Goal: Task Accomplishment & Management: Manage account settings

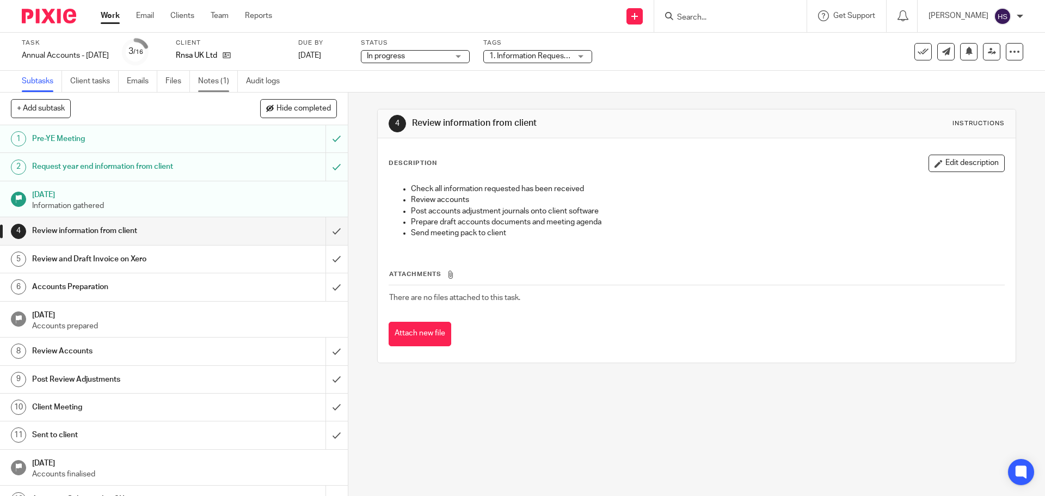
click at [203, 81] on link "Notes (1)" at bounding box center [218, 81] width 40 height 21
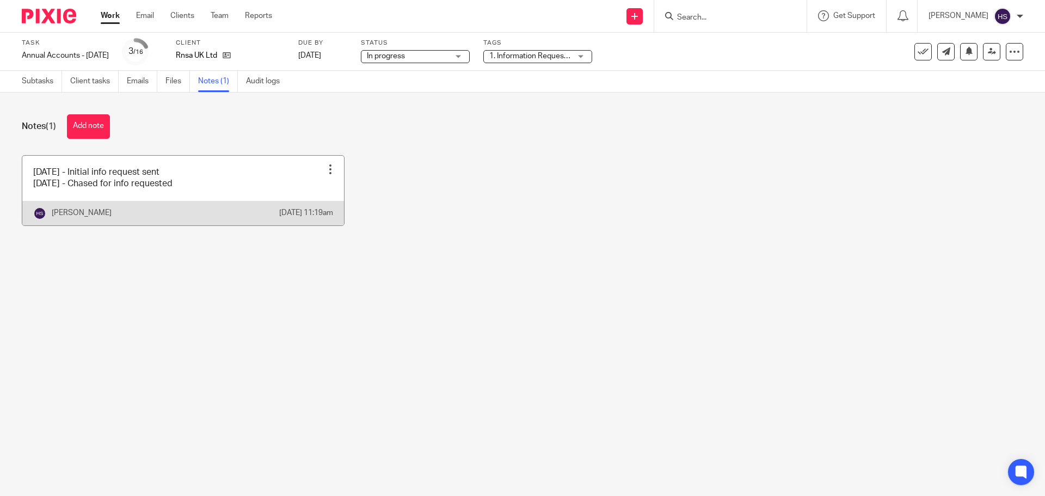
click at [334, 166] on link at bounding box center [183, 191] width 322 height 70
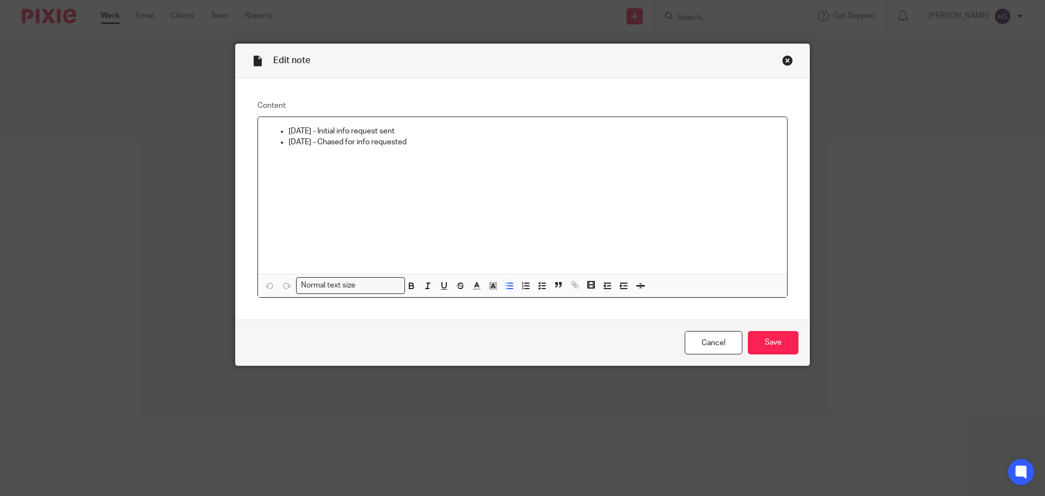
click at [419, 144] on p "29/07/2025 - Chased for info requested" at bounding box center [534, 142] width 490 height 11
click at [782, 334] on input "Save" at bounding box center [773, 342] width 51 height 23
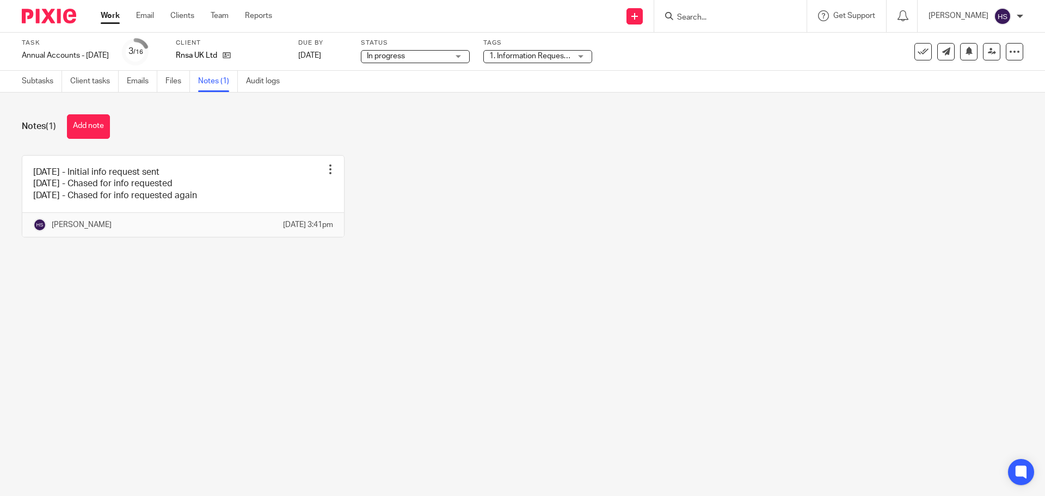
drag, startPoint x: 63, startPoint y: 17, endPoint x: 188, endPoint y: 46, distance: 127.8
click at [63, 17] on img at bounding box center [49, 16] width 54 height 15
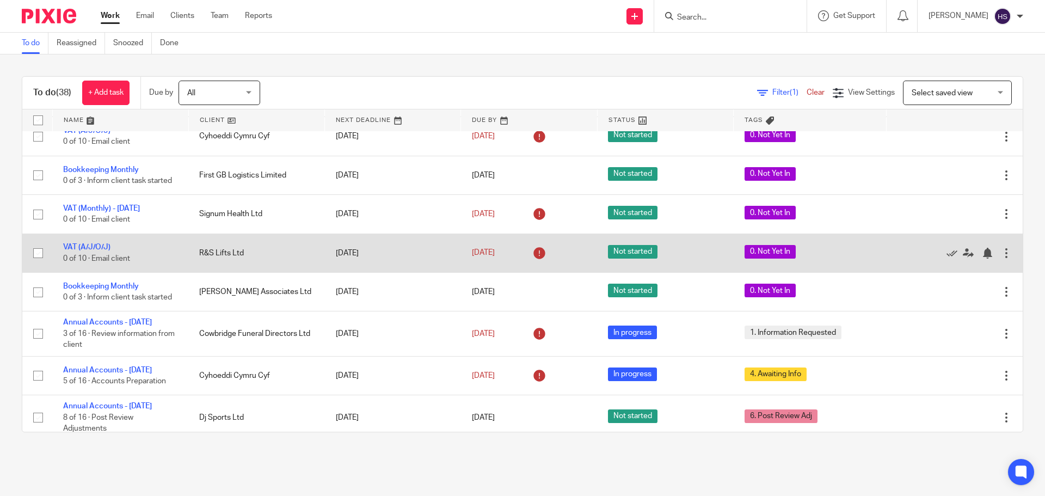
scroll to position [708, 0]
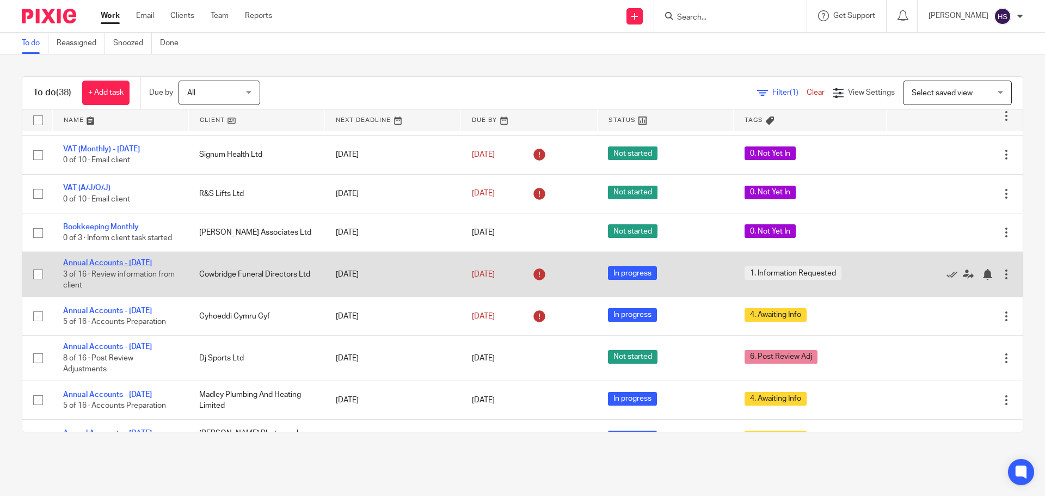
click at [120, 267] on link "Annual Accounts - [DATE]" at bounding box center [107, 263] width 89 height 8
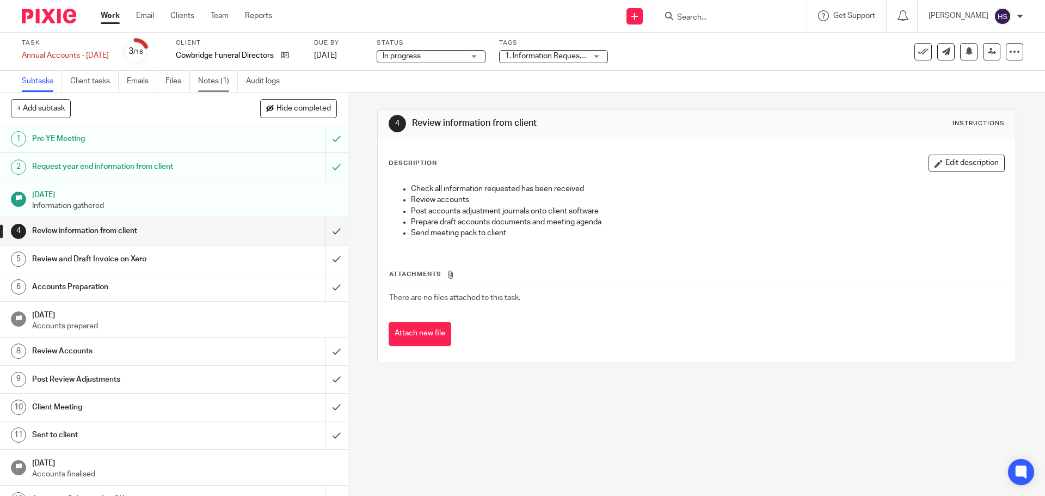
click at [224, 79] on link "Notes (1)" at bounding box center [218, 81] width 40 height 21
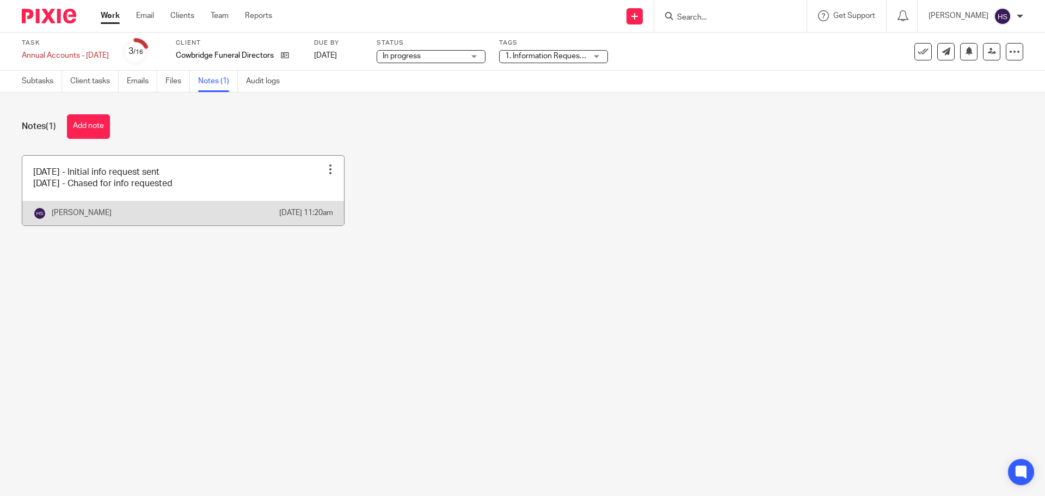
click at [326, 176] on div "Edit note Delete note" at bounding box center [330, 169] width 16 height 16
drag, startPoint x: 308, startPoint y: 194, endPoint x: 333, endPoint y: 191, distance: 25.2
click at [309, 193] on span "Edit note" at bounding box center [303, 196] width 30 height 8
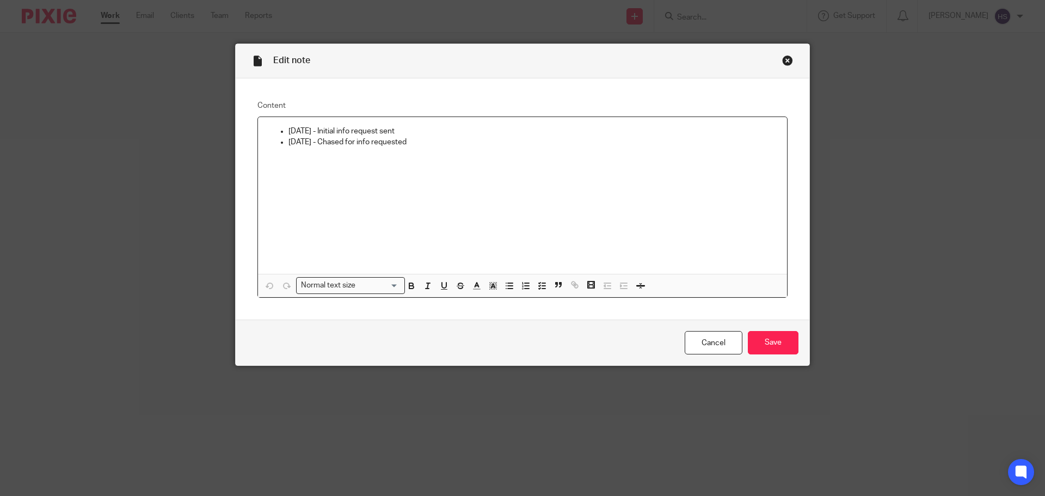
click at [456, 140] on p "[DATE] - Chased for info requested" at bounding box center [534, 142] width 490 height 11
click at [776, 343] on input "Save" at bounding box center [773, 342] width 51 height 23
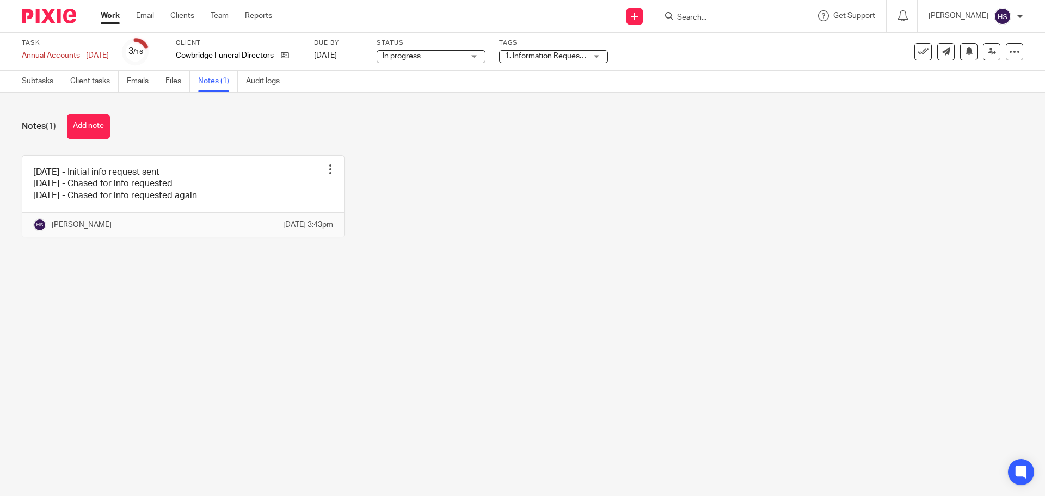
click at [51, 22] on img at bounding box center [49, 16] width 54 height 15
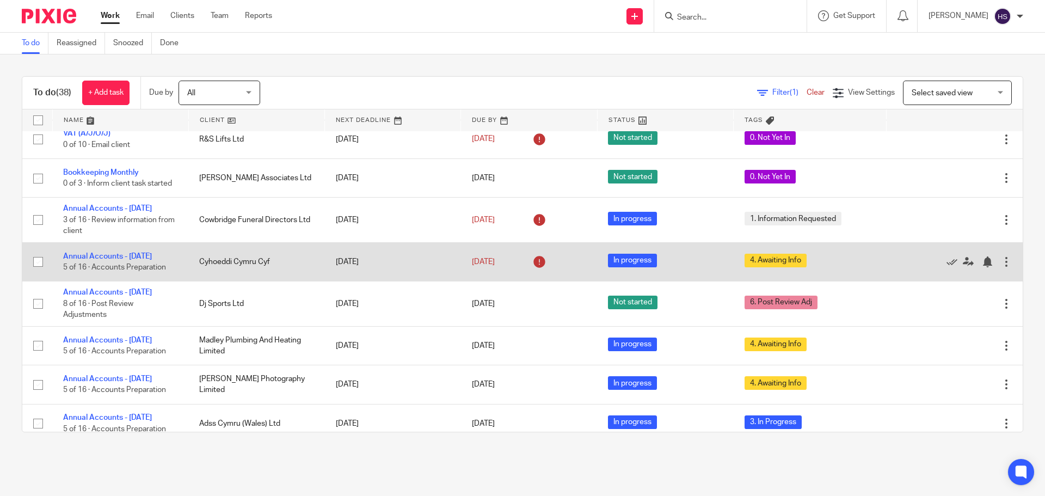
scroll to position [817, 0]
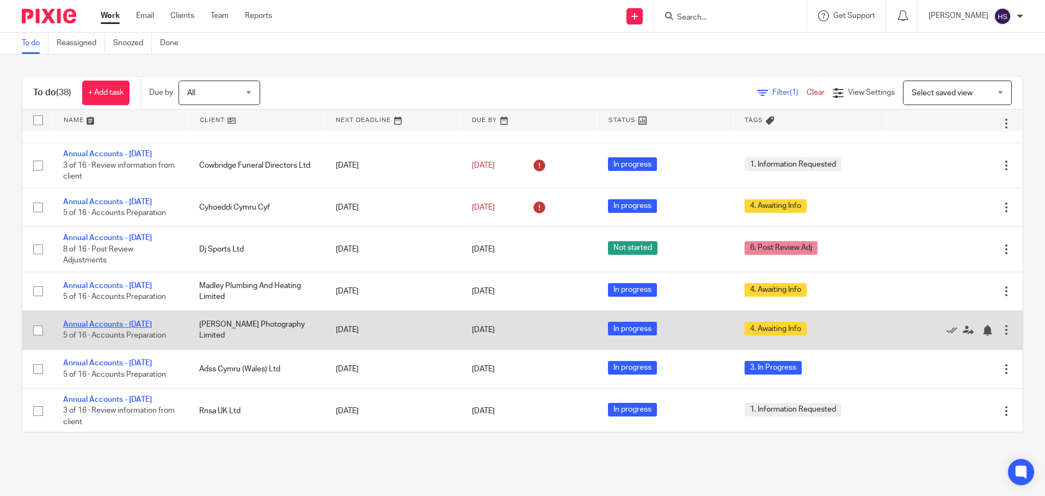
click at [101, 349] on td "Annual Accounts - March 2025 5 of 16 · Accounts Preparation" at bounding box center [120, 330] width 136 height 39
click at [101, 328] on link "Annual Accounts - [DATE]" at bounding box center [107, 325] width 89 height 8
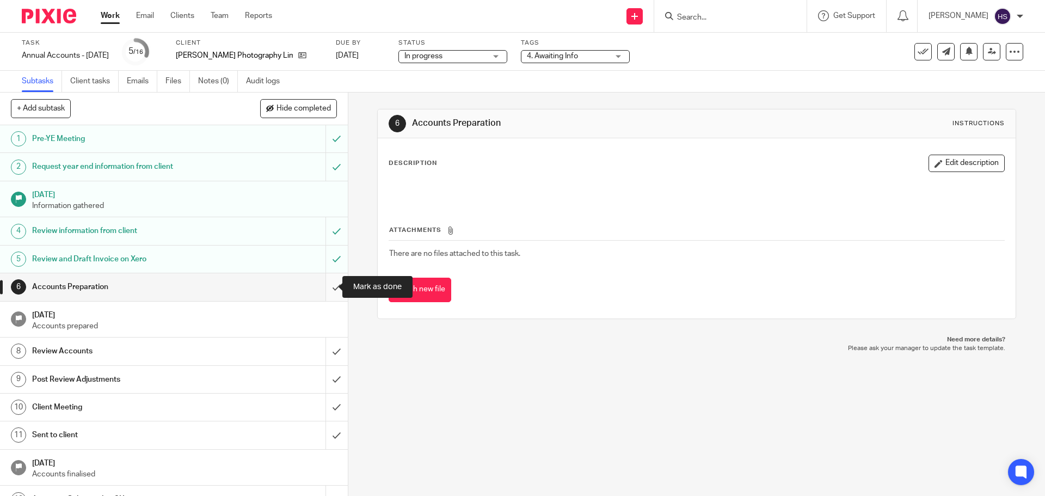
click at [322, 281] on input "submit" at bounding box center [174, 286] width 348 height 27
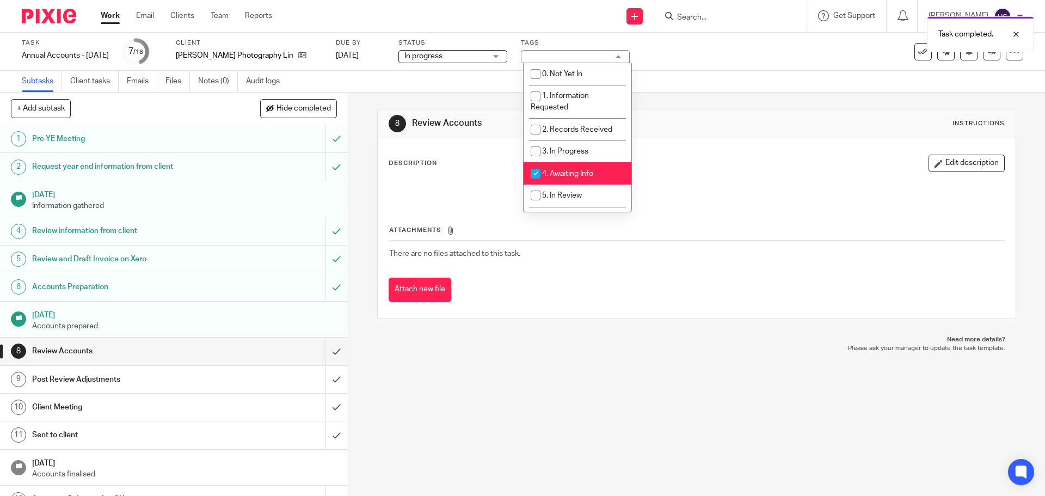
click at [567, 174] on span "4. Awaiting Info" at bounding box center [567, 174] width 51 height 8
checkbox input "false"
click at [556, 199] on li "5. In Review" at bounding box center [578, 196] width 108 height 22
checkbox input "true"
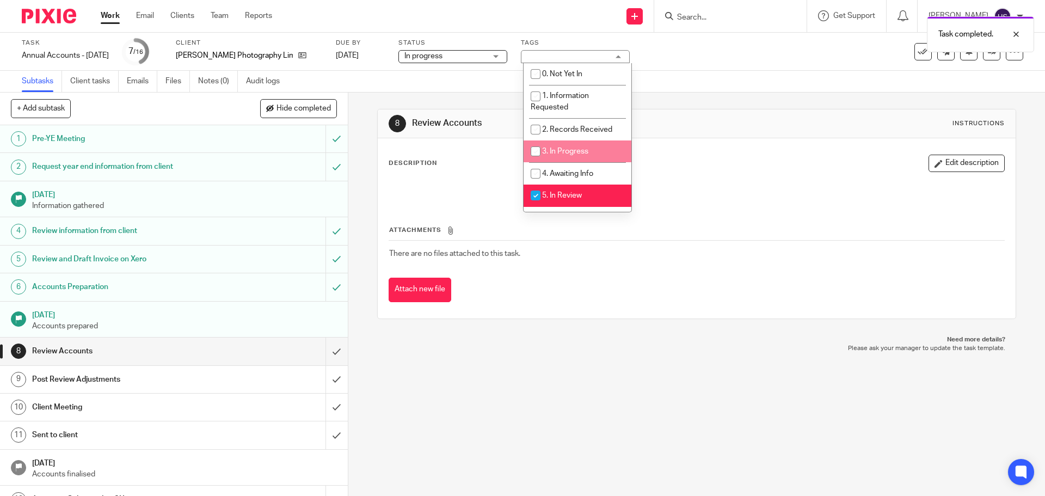
drag, startPoint x: 724, startPoint y: 96, endPoint x: 884, endPoint y: 72, distance: 161.3
click at [732, 95] on div "8 Review Accounts Instructions Description Edit description Attachments There a…" at bounding box center [696, 214] width 639 height 243
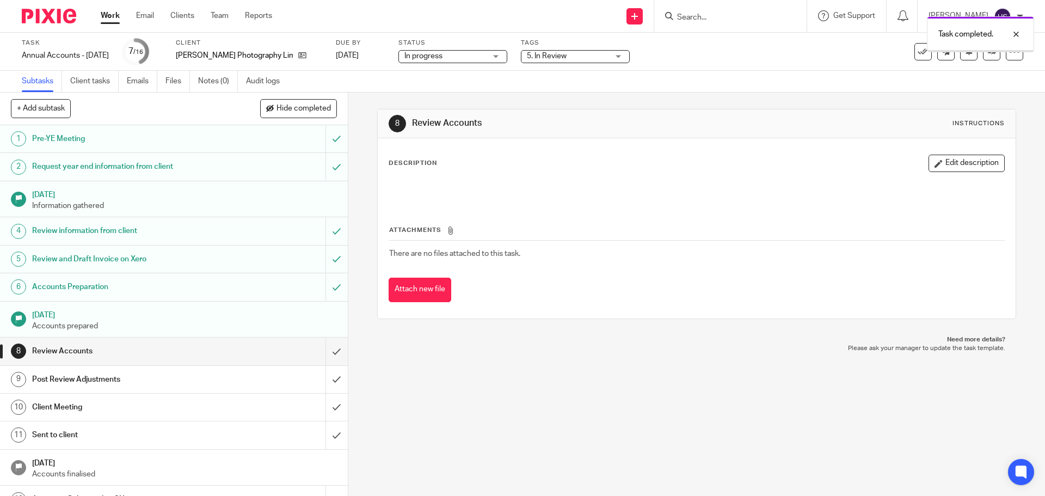
click at [985, 52] on div "Task completed." at bounding box center [980, 34] width 107 height 36
click at [988, 47] on icon at bounding box center [992, 51] width 8 height 8
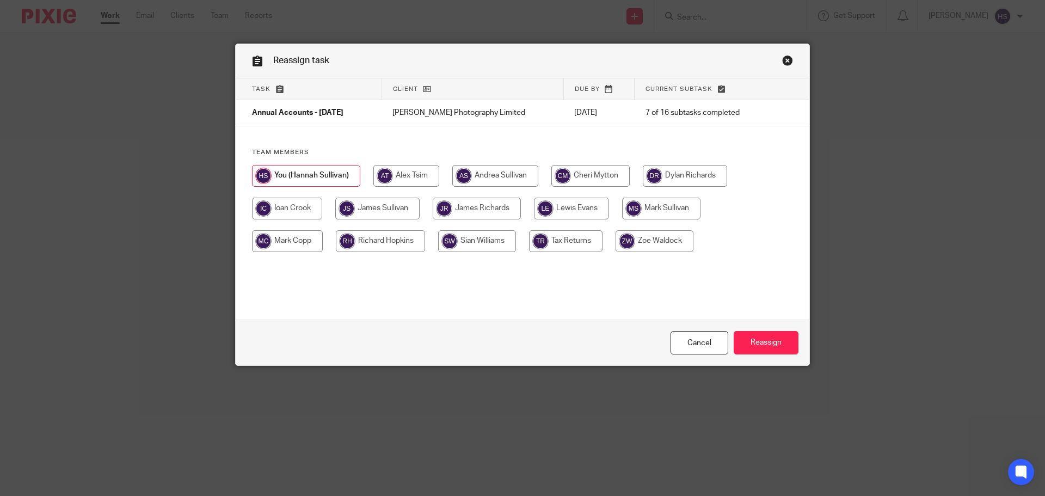
click at [395, 203] on input "radio" at bounding box center [377, 209] width 84 height 22
radio input "true"
click at [766, 335] on input "Reassign" at bounding box center [766, 342] width 65 height 23
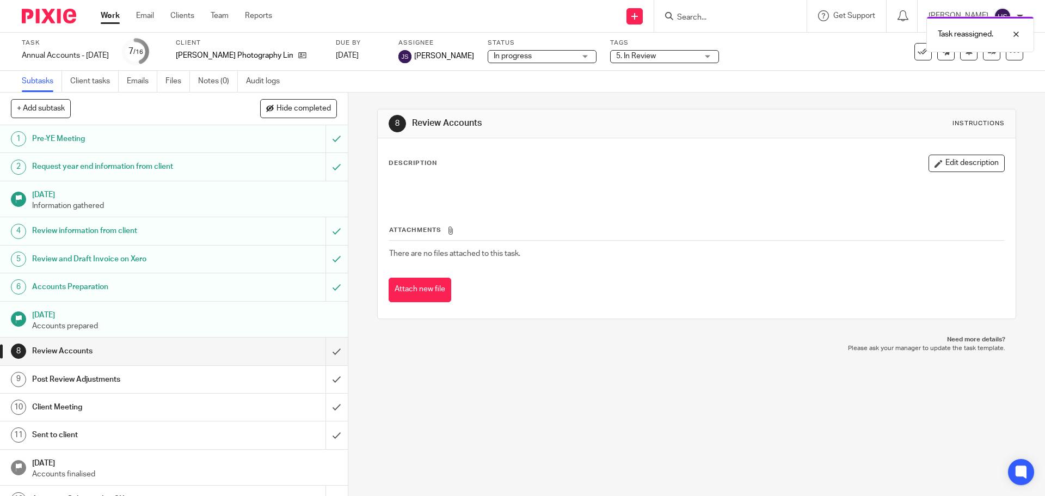
click at [48, 16] on img at bounding box center [49, 16] width 54 height 15
